Goal: Task Accomplishment & Management: Use online tool/utility

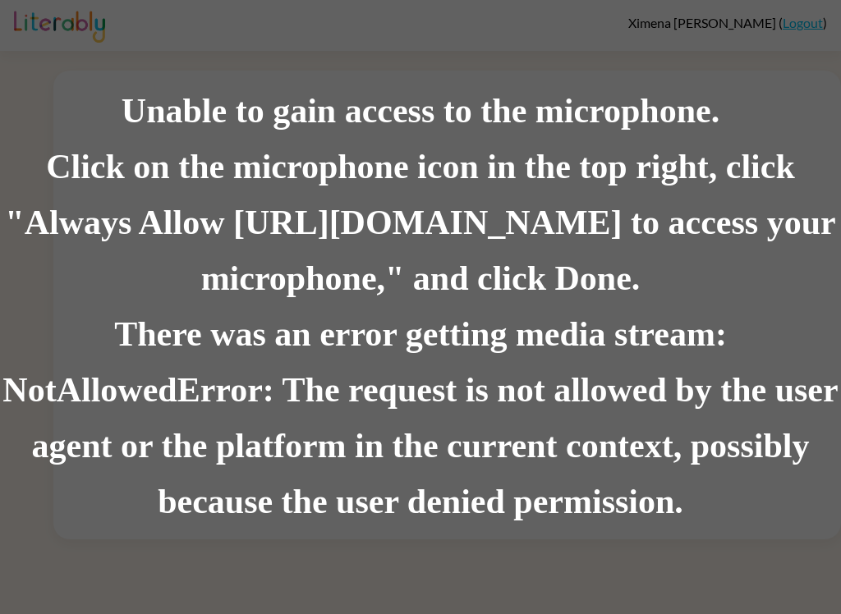
click at [0, 299] on div "Click on the microphone icon in the top right, click "Always Allow [URL][DOMAIN…" at bounding box center [420, 223] width 841 height 167
click at [58, 215] on div "Click on the microphone icon in the top right, click "Always Allow [URL][DOMAIN…" at bounding box center [420, 223] width 841 height 167
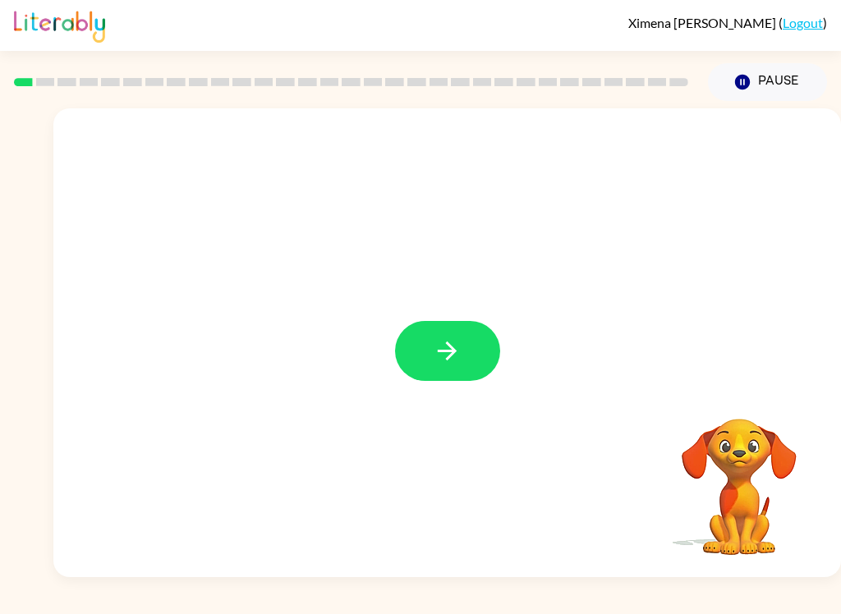
click at [445, 364] on icon "button" at bounding box center [447, 351] width 29 height 29
click at [785, 85] on button "Pause Pause" at bounding box center [767, 82] width 119 height 38
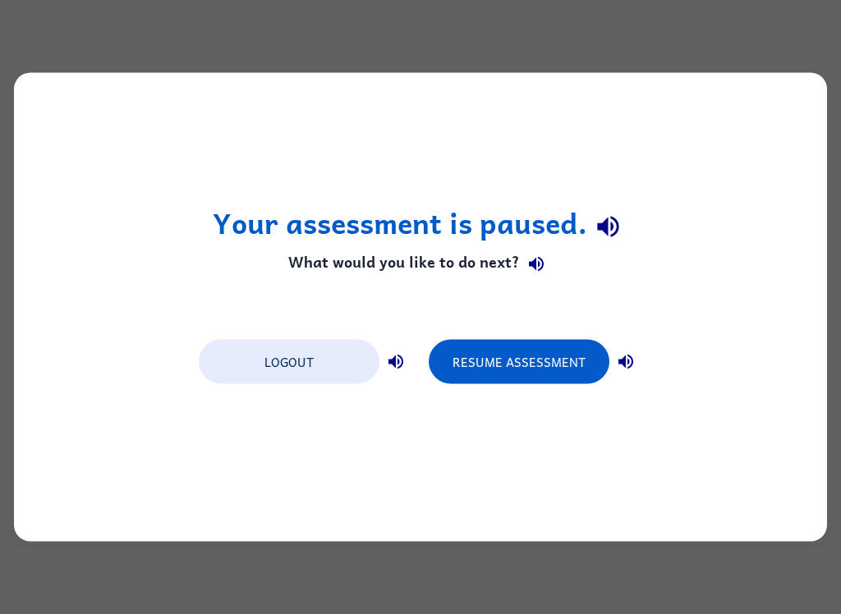
click at [568, 363] on button "Resume Assessment" at bounding box center [519, 362] width 181 height 44
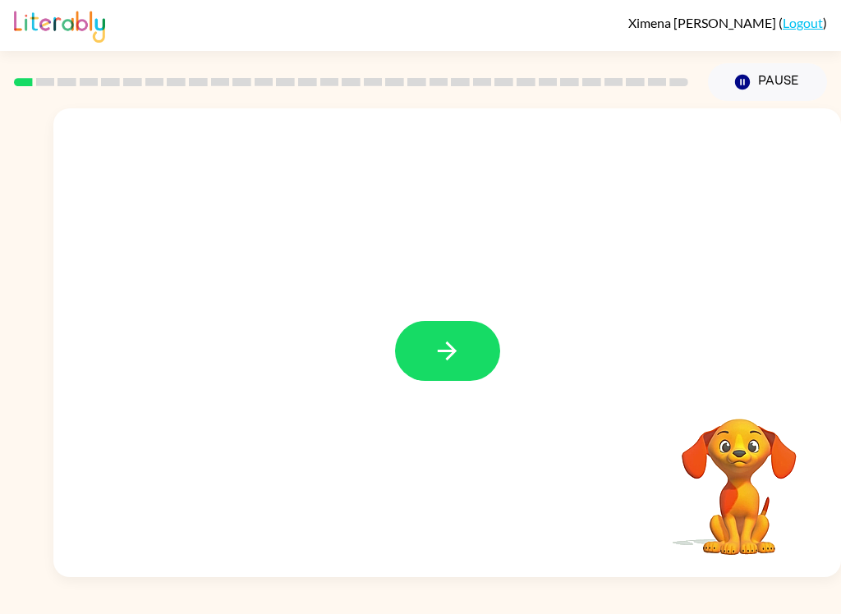
click at [488, 357] on button "button" at bounding box center [447, 351] width 105 height 60
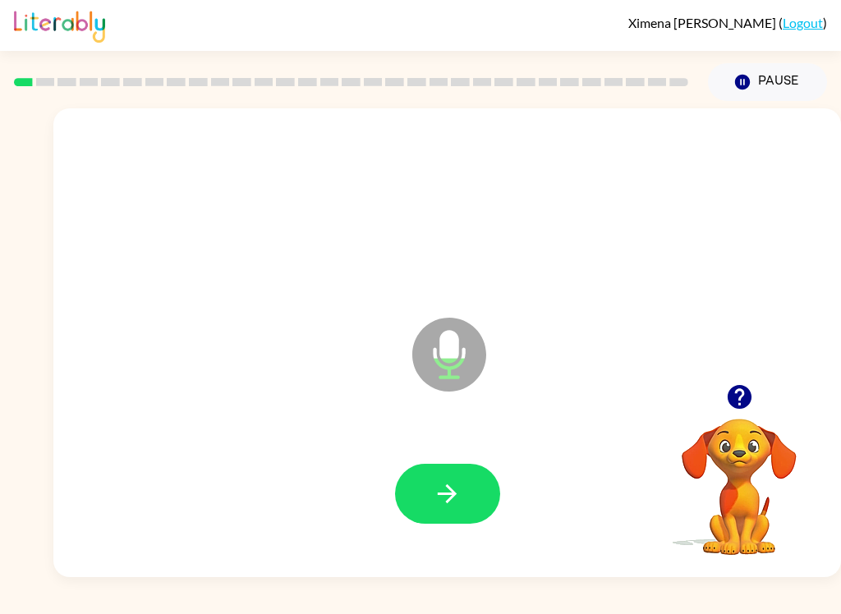
click at [457, 491] on icon "button" at bounding box center [447, 493] width 29 height 29
click at [437, 500] on icon "button" at bounding box center [447, 493] width 29 height 29
click at [461, 520] on button "button" at bounding box center [447, 494] width 105 height 60
click at [462, 498] on button "button" at bounding box center [447, 494] width 105 height 60
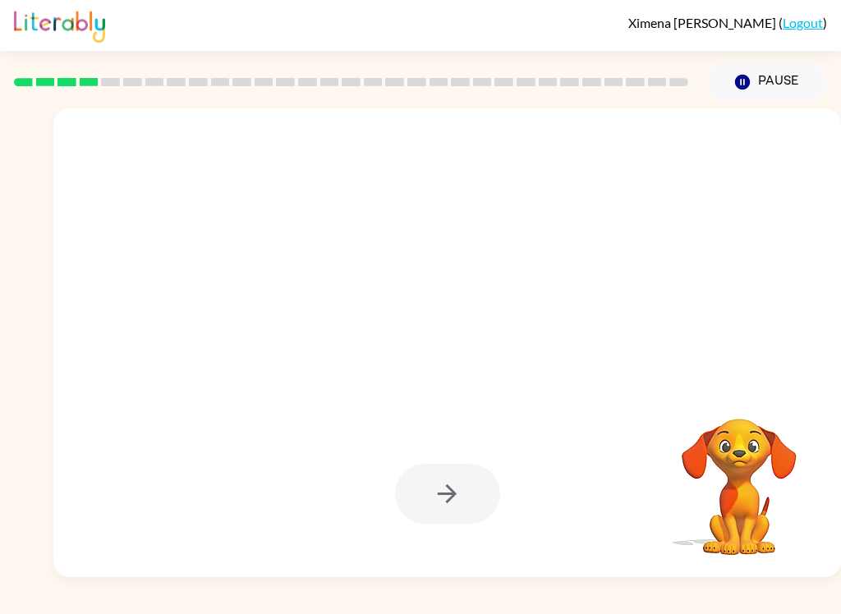
click at [456, 506] on div at bounding box center [447, 494] width 105 height 60
click at [793, 87] on button "Pause Pause" at bounding box center [767, 82] width 119 height 38
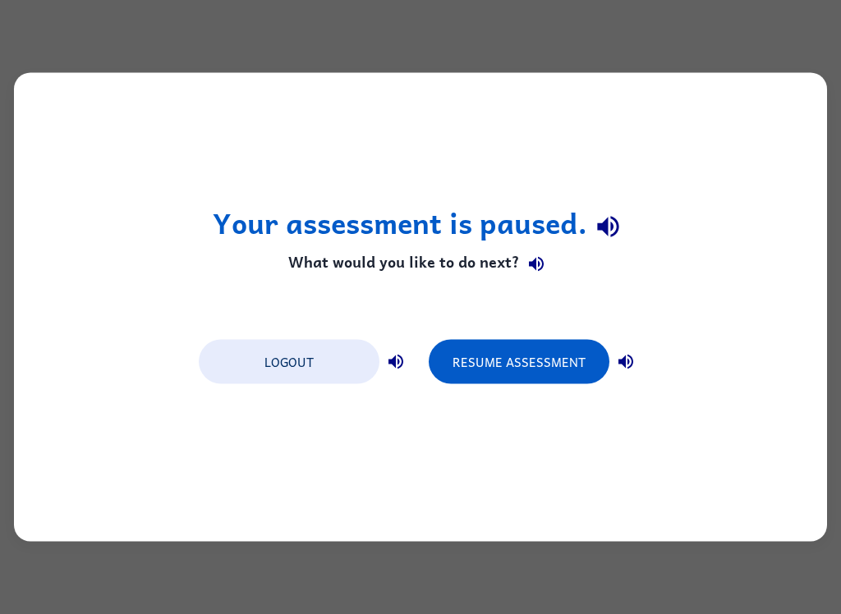
click at [558, 357] on button "Resume Assessment" at bounding box center [519, 362] width 181 height 44
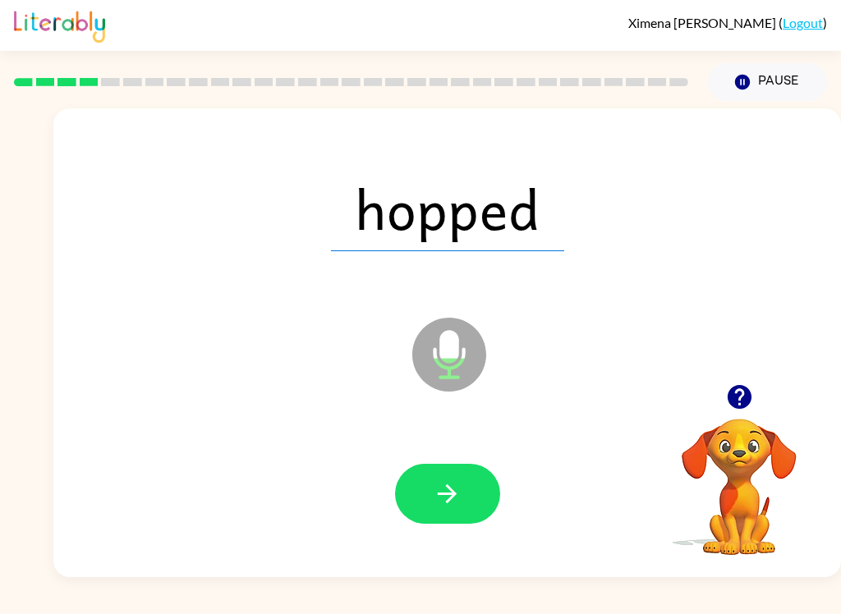
click at [475, 496] on button "button" at bounding box center [447, 494] width 105 height 60
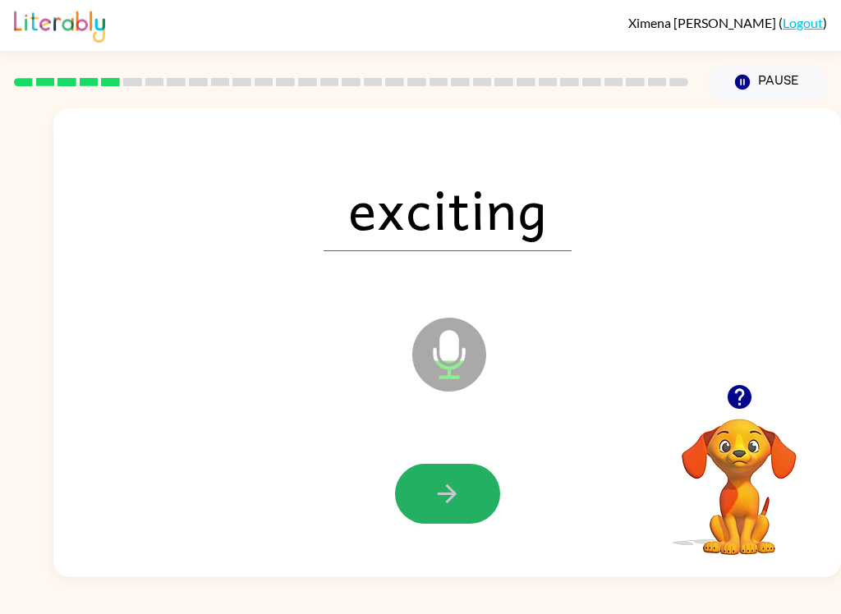
click at [471, 491] on button "button" at bounding box center [447, 494] width 105 height 60
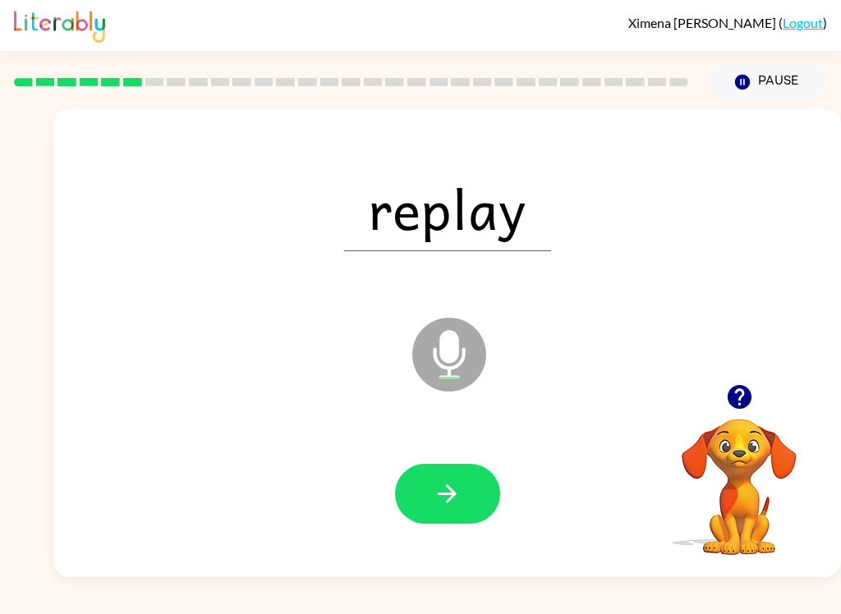
click at [458, 506] on icon "button" at bounding box center [447, 493] width 29 height 29
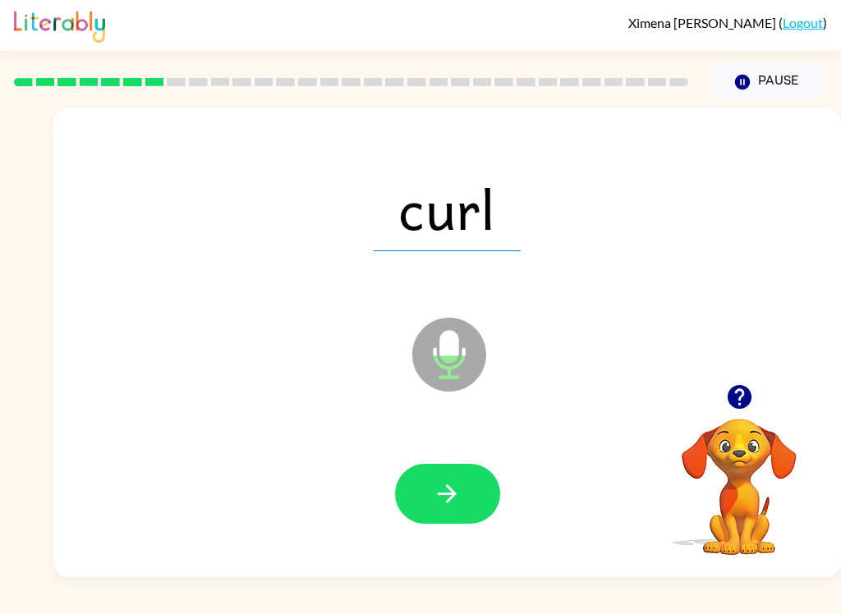
click at [475, 506] on button "button" at bounding box center [447, 494] width 105 height 60
click at [466, 499] on button "button" at bounding box center [447, 494] width 105 height 60
click at [456, 491] on icon "button" at bounding box center [447, 493] width 29 height 29
click at [624, 609] on div "[PERSON_NAME] ( Logout ) Pause Pause acted Microphone The Microphone is here wh…" at bounding box center [420, 307] width 841 height 614
click at [453, 508] on icon "button" at bounding box center [447, 493] width 29 height 29
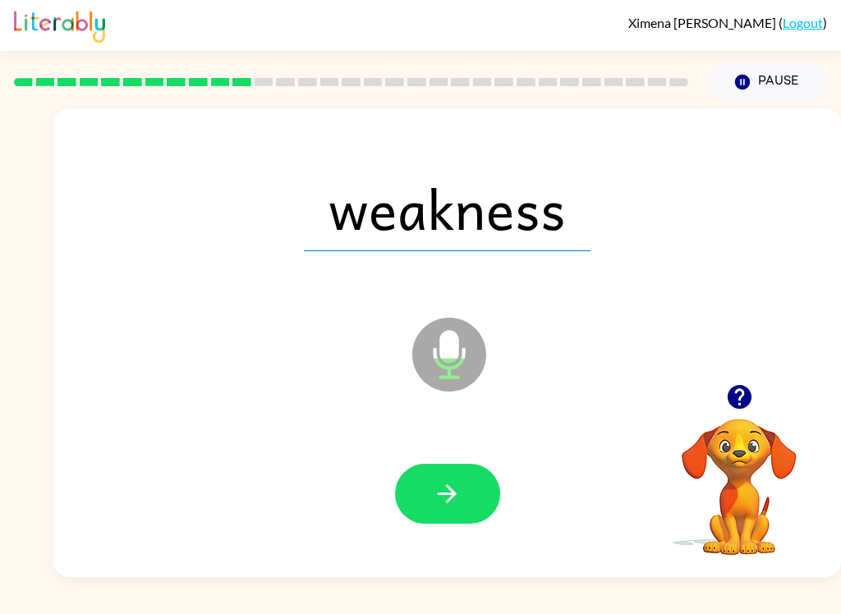
click at [474, 497] on button "button" at bounding box center [447, 494] width 105 height 60
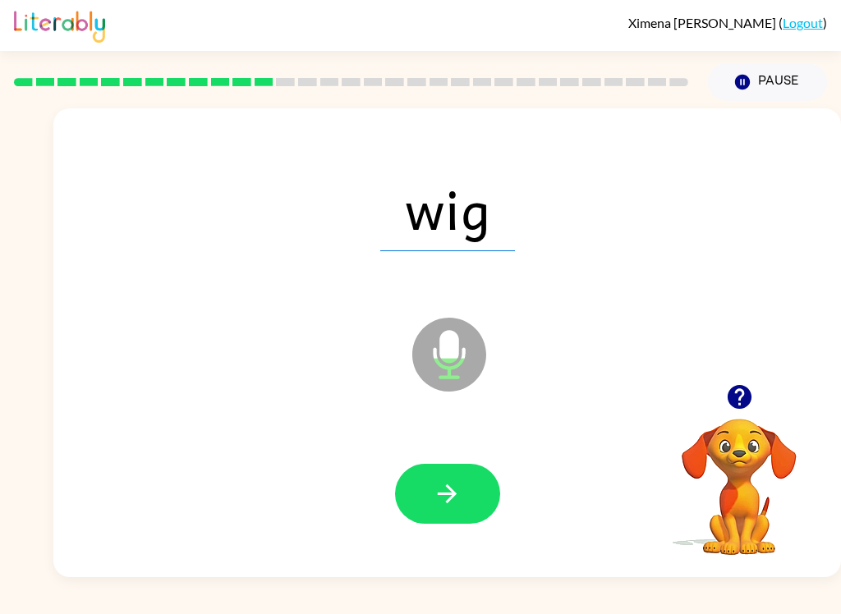
click at [456, 510] on button "button" at bounding box center [447, 494] width 105 height 60
click at [438, 502] on icon "button" at bounding box center [447, 493] width 29 height 29
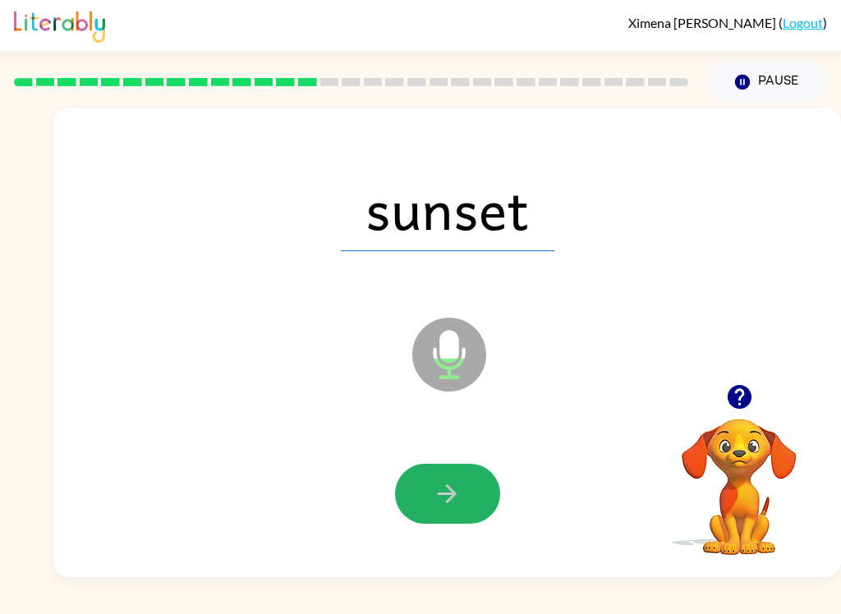
click at [455, 502] on icon "button" at bounding box center [447, 493] width 29 height 29
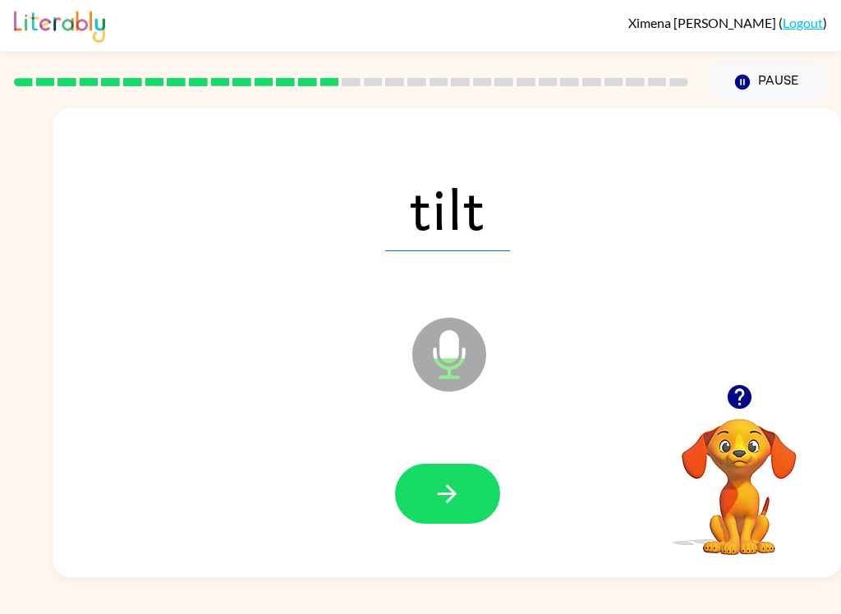
click at [450, 512] on button "button" at bounding box center [447, 494] width 105 height 60
click at [465, 516] on button "button" at bounding box center [447, 494] width 105 height 60
click at [452, 521] on button "button" at bounding box center [447, 494] width 105 height 60
click at [442, 522] on button "button" at bounding box center [447, 494] width 105 height 60
click at [575, 608] on div "[PERSON_NAME] ( Logout ) Pause Pause base Microphone The Microphone is here whe…" at bounding box center [420, 307] width 841 height 614
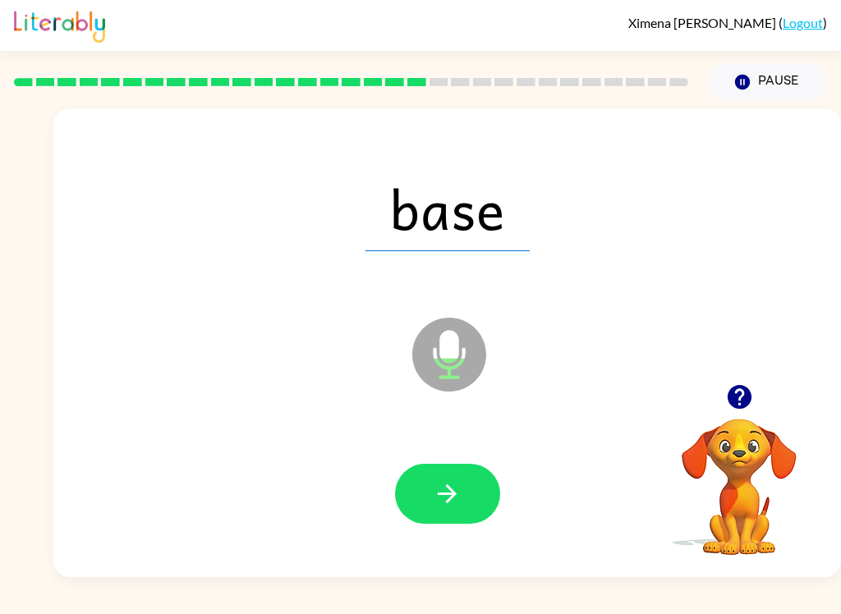
click at [446, 506] on icon "button" at bounding box center [447, 493] width 29 height 29
click at [421, 522] on button "button" at bounding box center [447, 494] width 105 height 60
click at [464, 521] on button "button" at bounding box center [447, 494] width 105 height 60
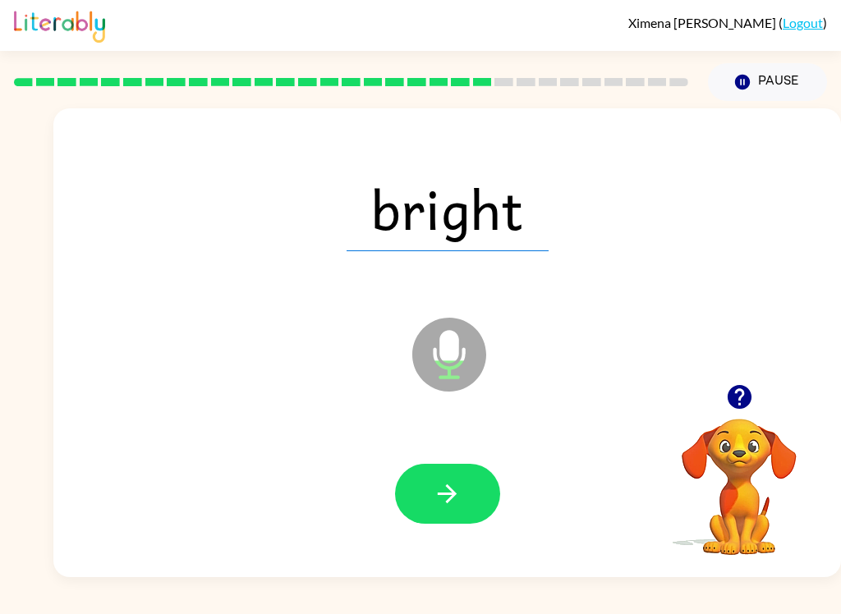
click at [448, 488] on icon "button" at bounding box center [447, 493] width 19 height 19
click at [465, 484] on button "button" at bounding box center [447, 494] width 105 height 60
click at [483, 501] on button "button" at bounding box center [447, 494] width 105 height 60
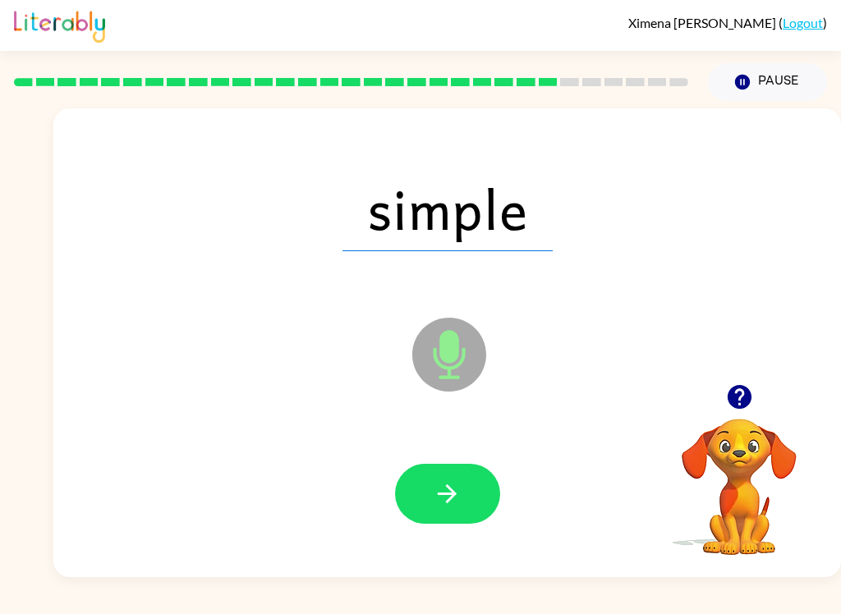
click at [486, 500] on button "button" at bounding box center [447, 494] width 105 height 60
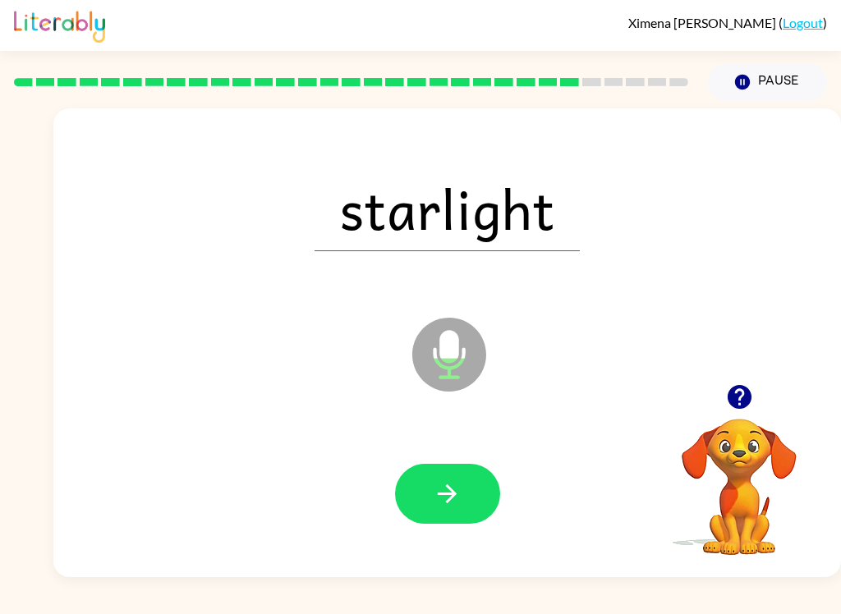
click at [450, 507] on icon "button" at bounding box center [447, 493] width 29 height 29
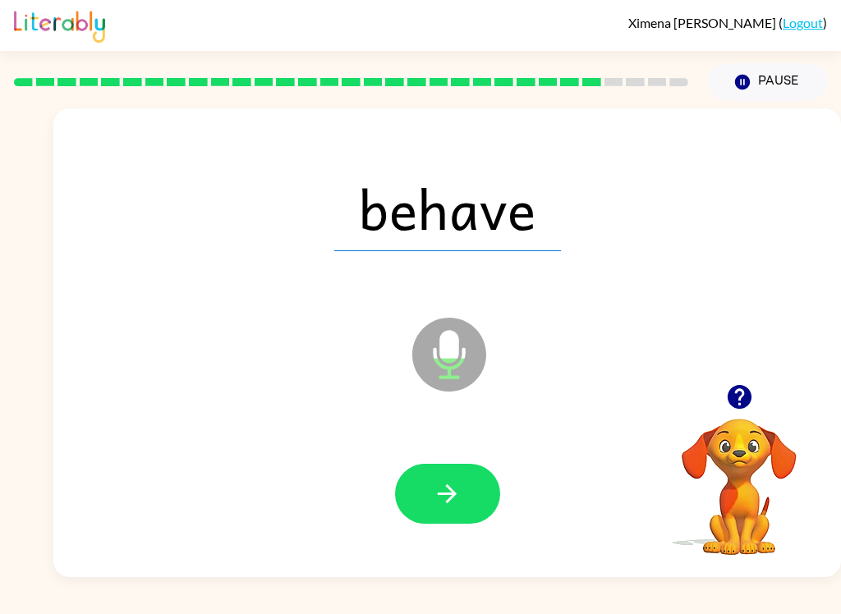
click at [454, 496] on icon "button" at bounding box center [447, 493] width 19 height 19
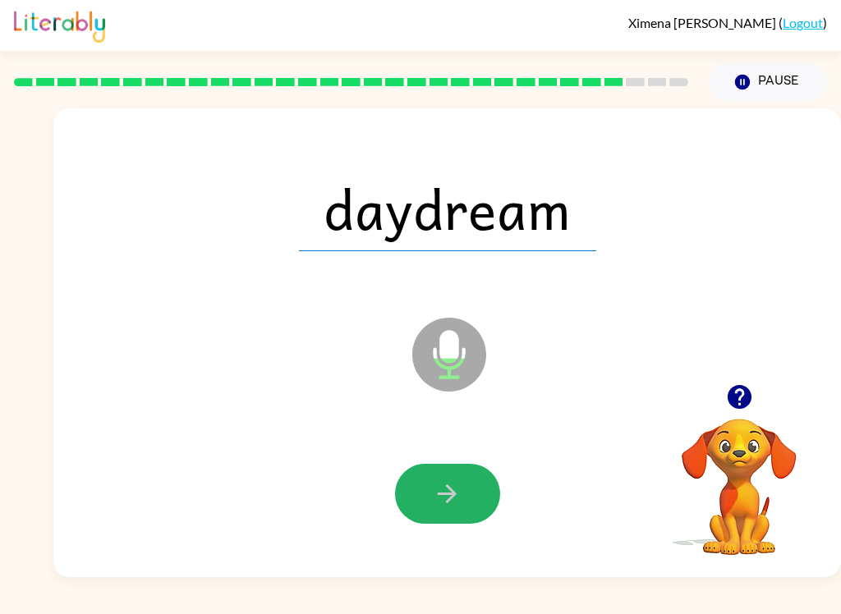
click at [442, 511] on button "button" at bounding box center [447, 494] width 105 height 60
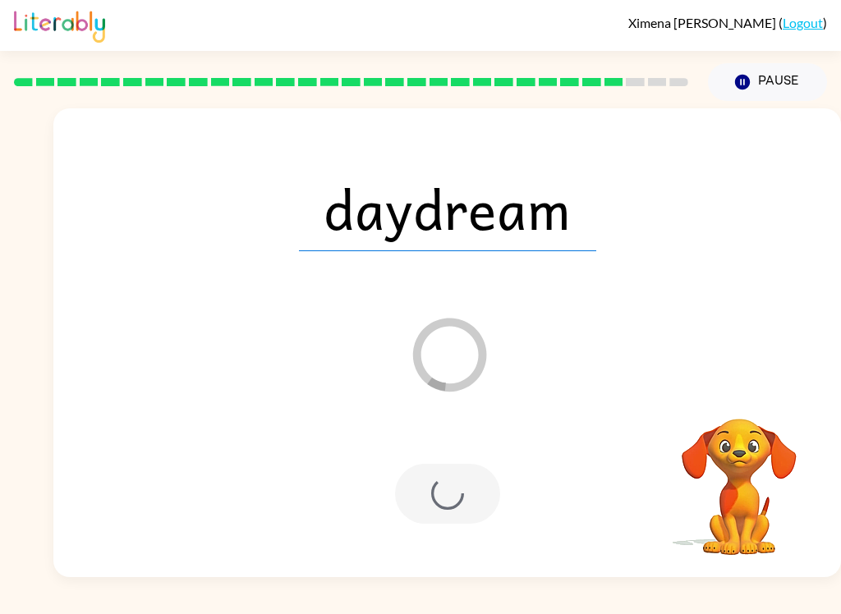
click at [459, 508] on div at bounding box center [447, 494] width 105 height 60
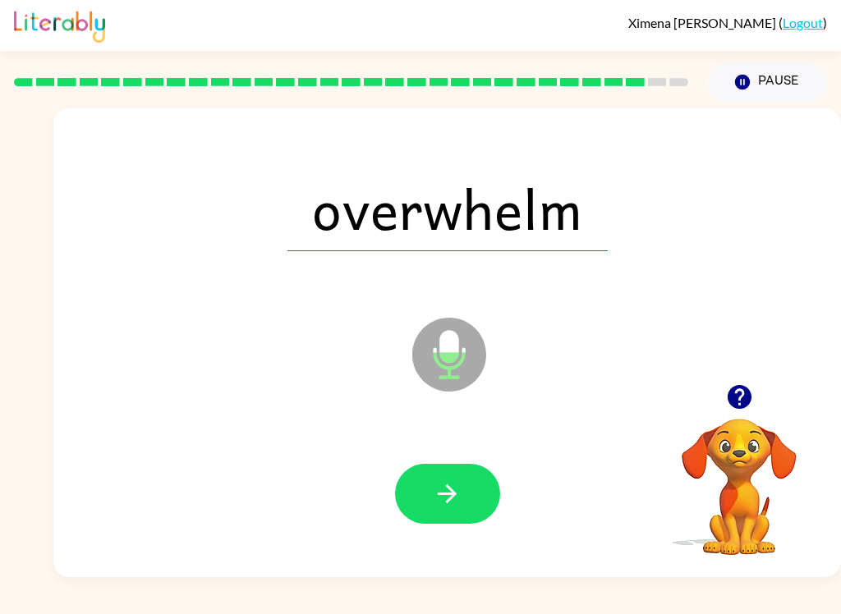
click at [446, 524] on button "button" at bounding box center [447, 494] width 105 height 60
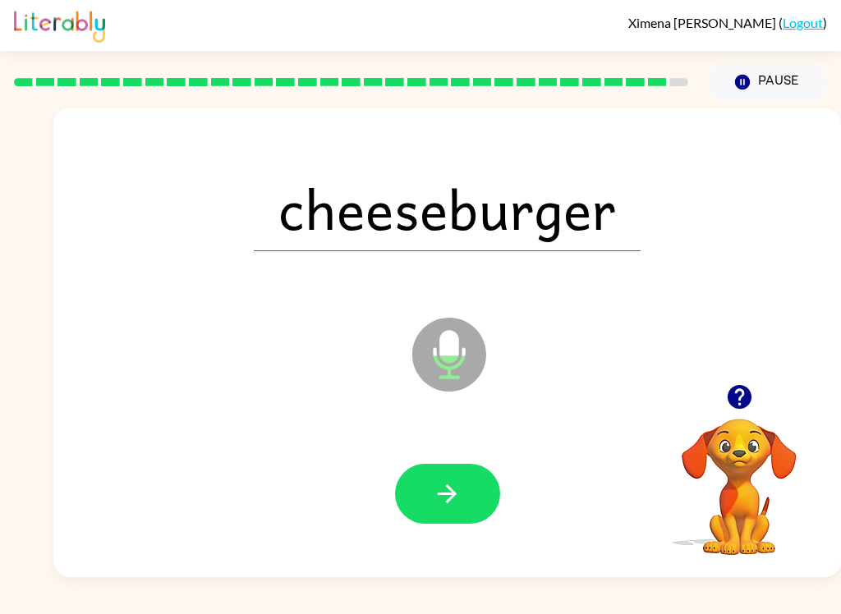
click at [474, 517] on button "button" at bounding box center [447, 494] width 105 height 60
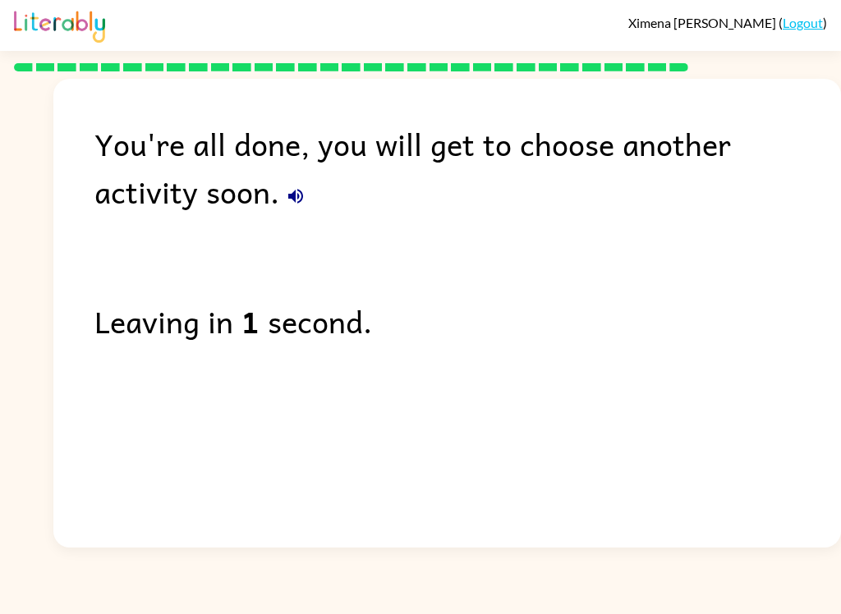
click at [825, 6] on div "[PERSON_NAME] ( Logout )" at bounding box center [420, 25] width 813 height 51
